Goal: Find specific page/section: Find specific page/section

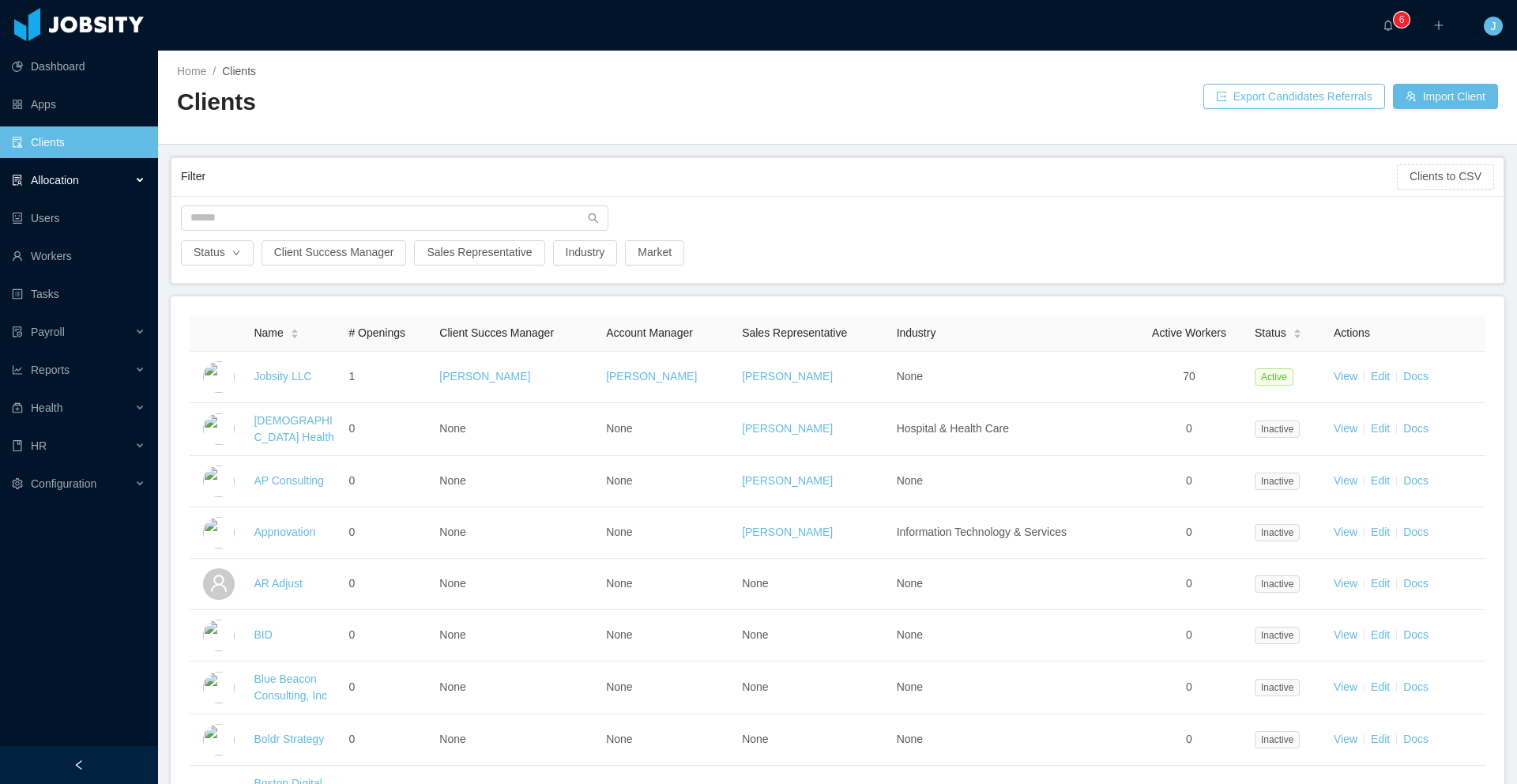
click at [128, 181] on div "Allocation" at bounding box center [79, 180] width 158 height 31
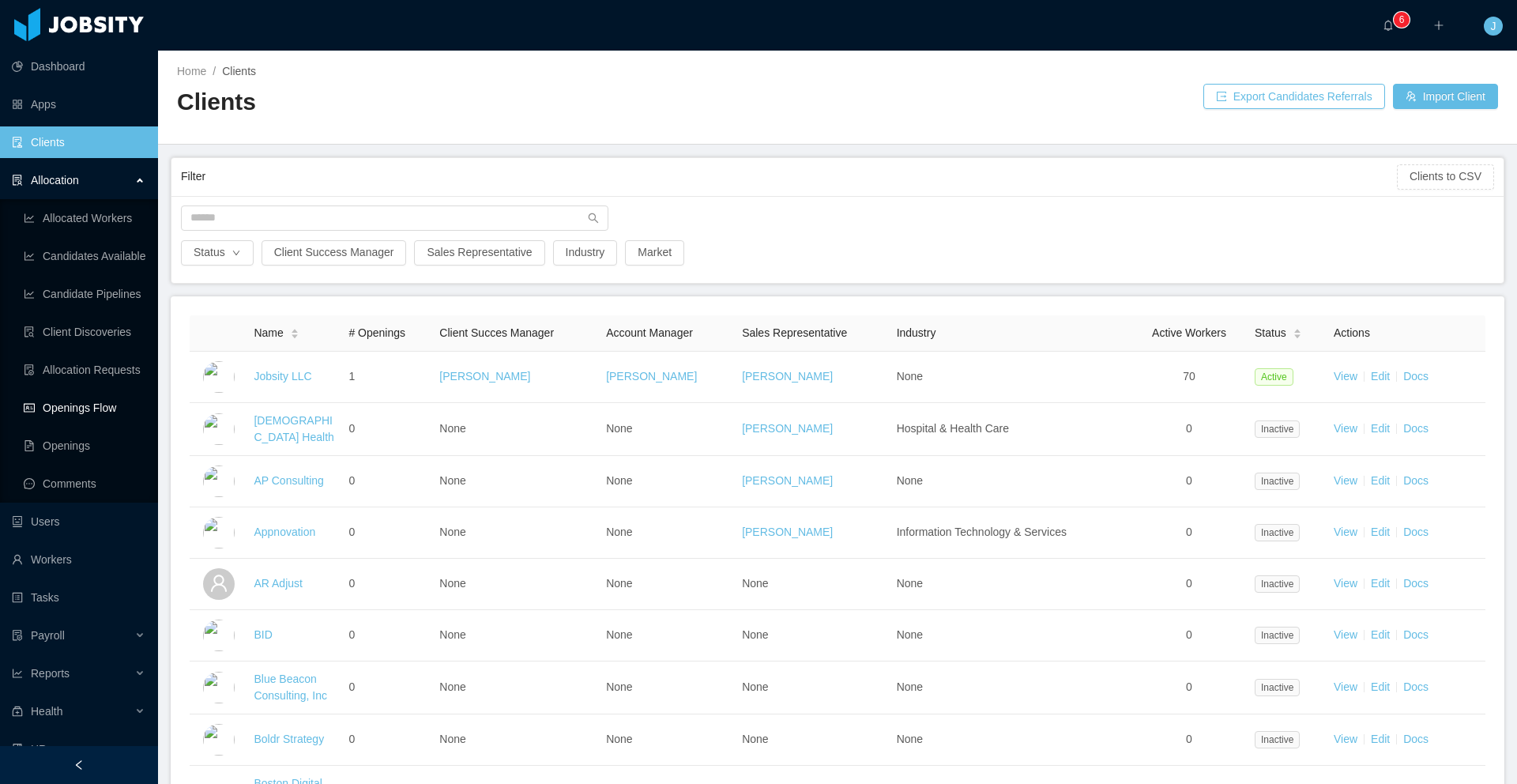
click at [77, 406] on link "Openings Flow" at bounding box center [84, 407] width 121 height 31
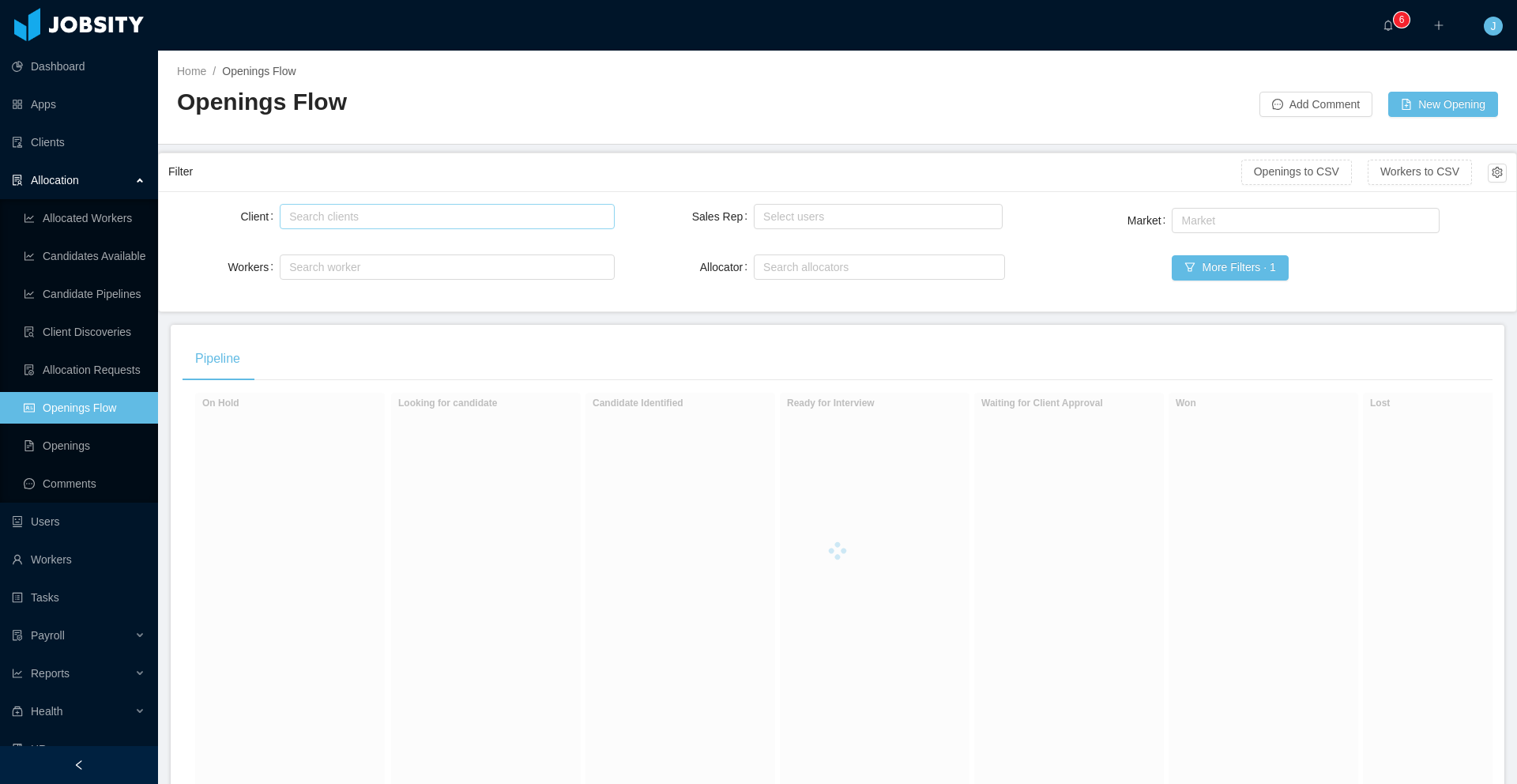
click at [466, 212] on div "Search clients" at bounding box center [443, 216] width 308 height 16
type input "****"
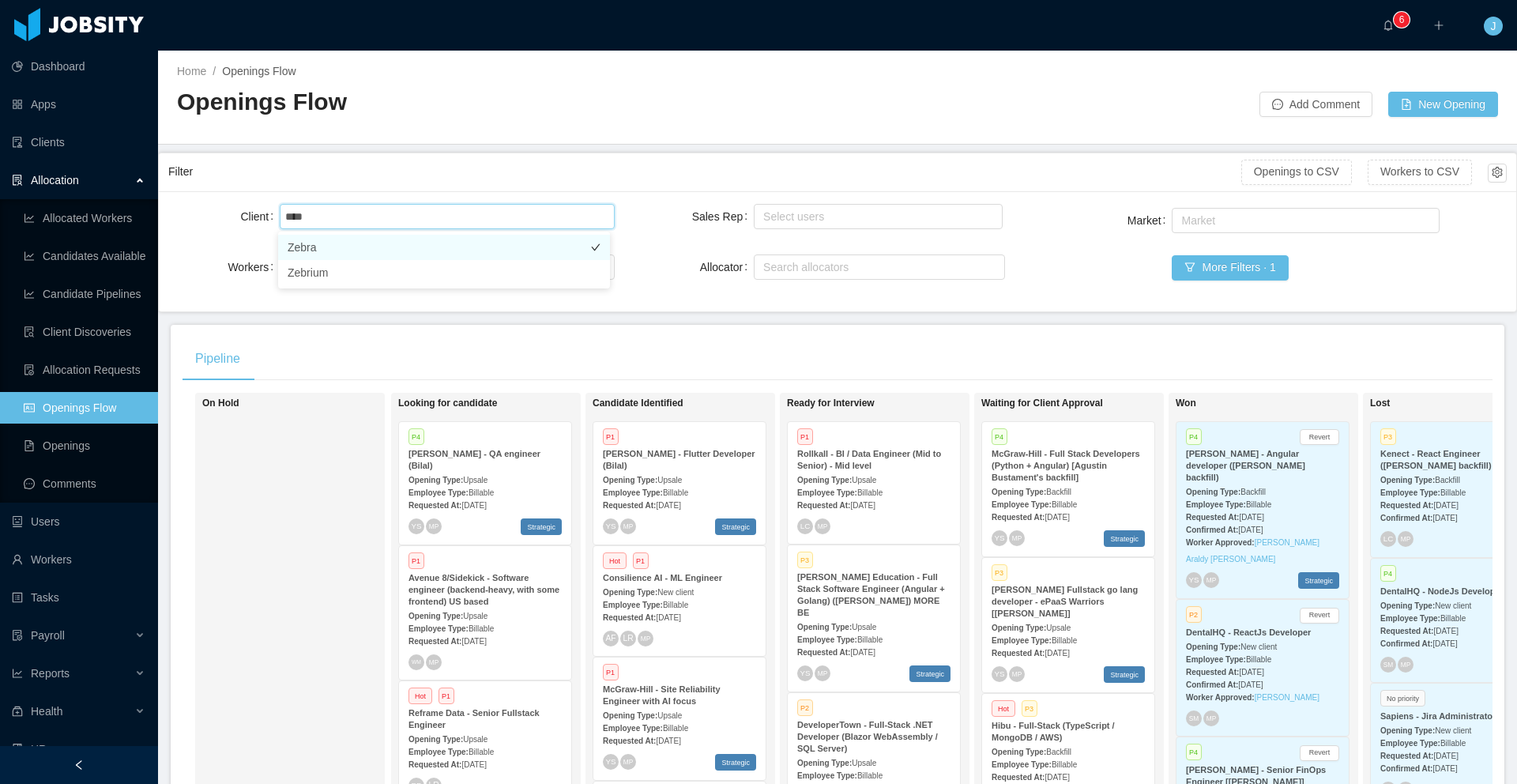
click at [433, 245] on li "Zebra" at bounding box center [444, 247] width 331 height 25
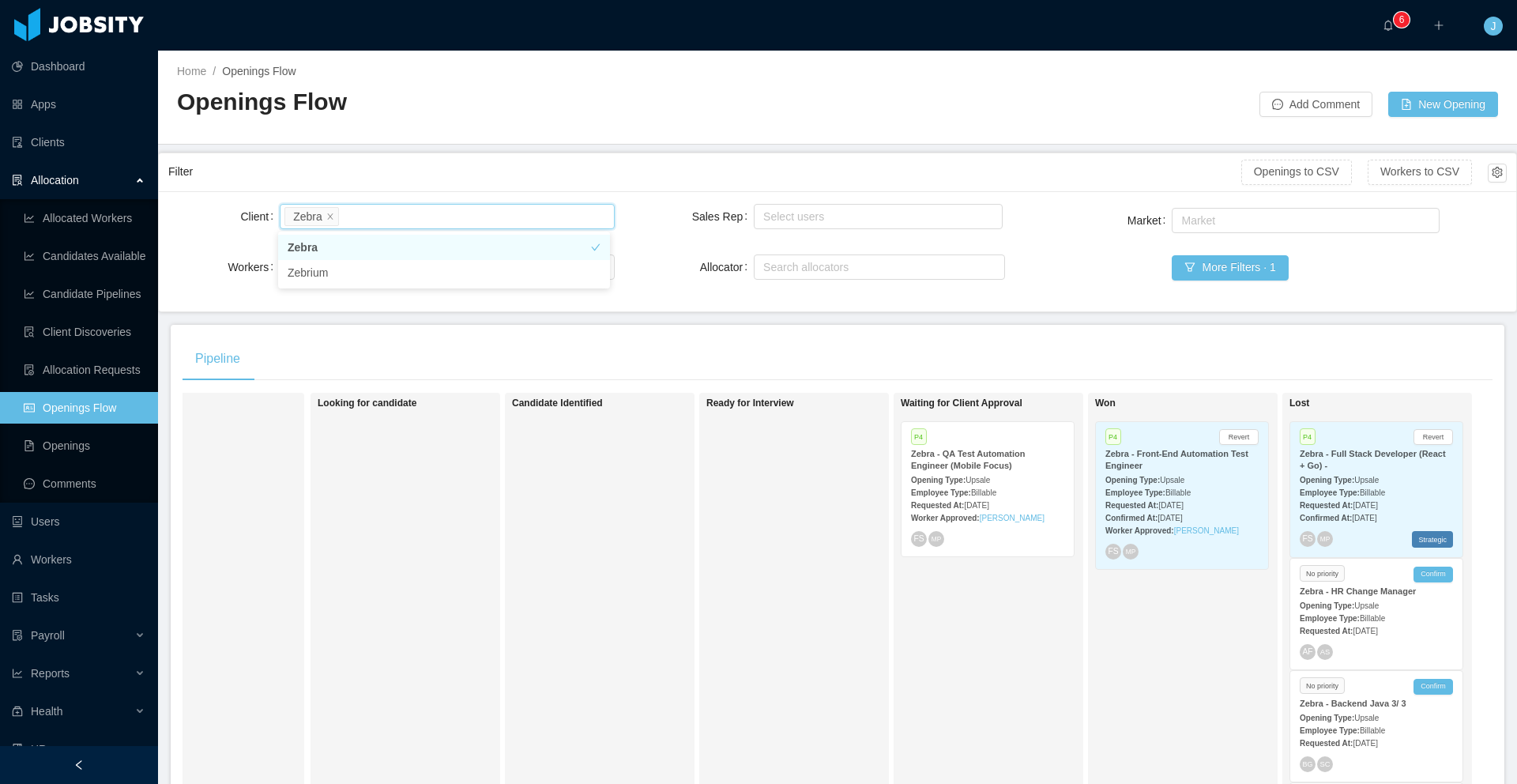
scroll to position [0, 97]
click at [969, 472] on div "Opening Type: Upsale" at bounding box center [983, 479] width 154 height 17
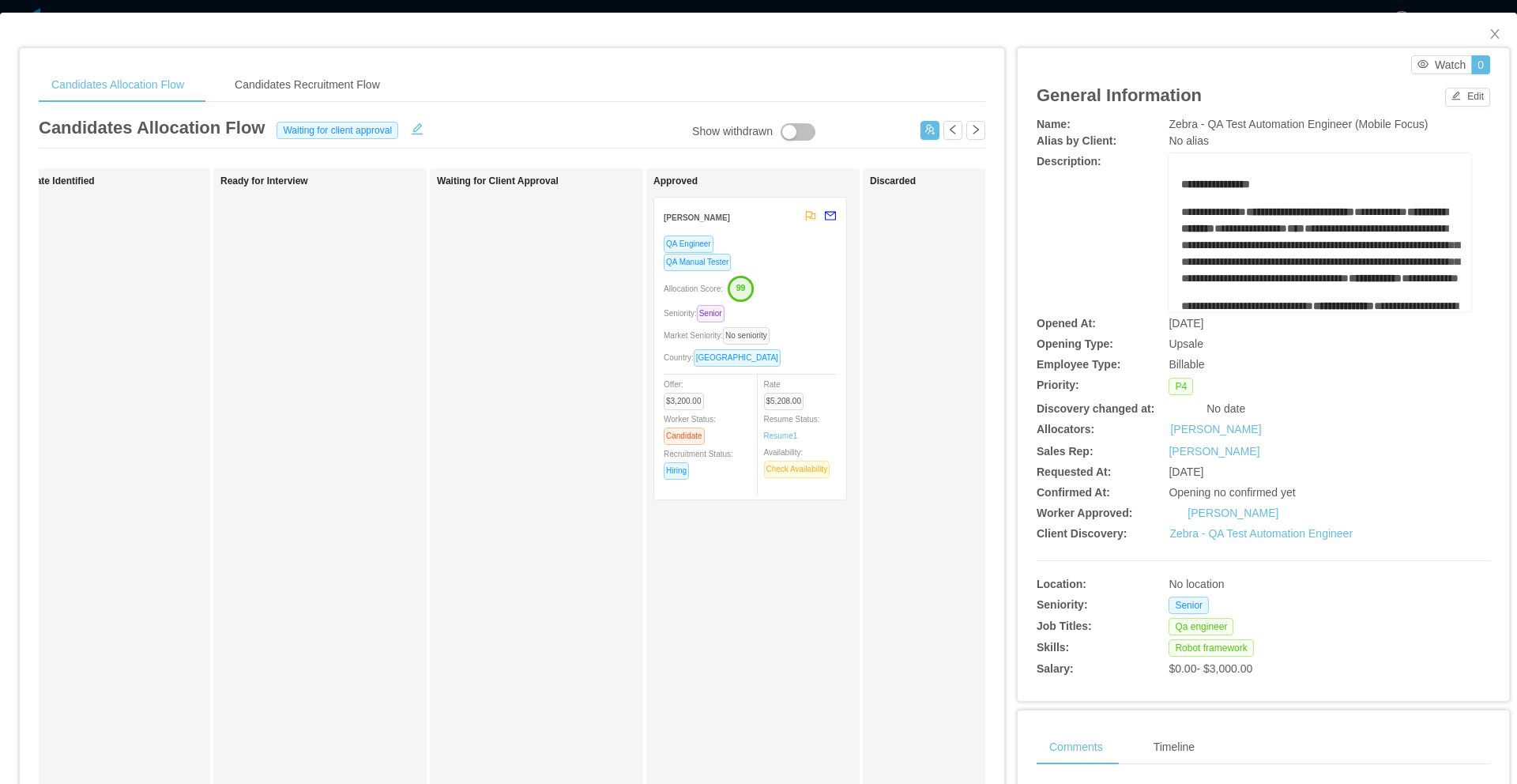
scroll to position [0, 276]
click at [807, 297] on div "Allocation Score: 99" at bounding box center [747, 287] width 173 height 25
